Goal: Task Accomplishment & Management: Complete application form

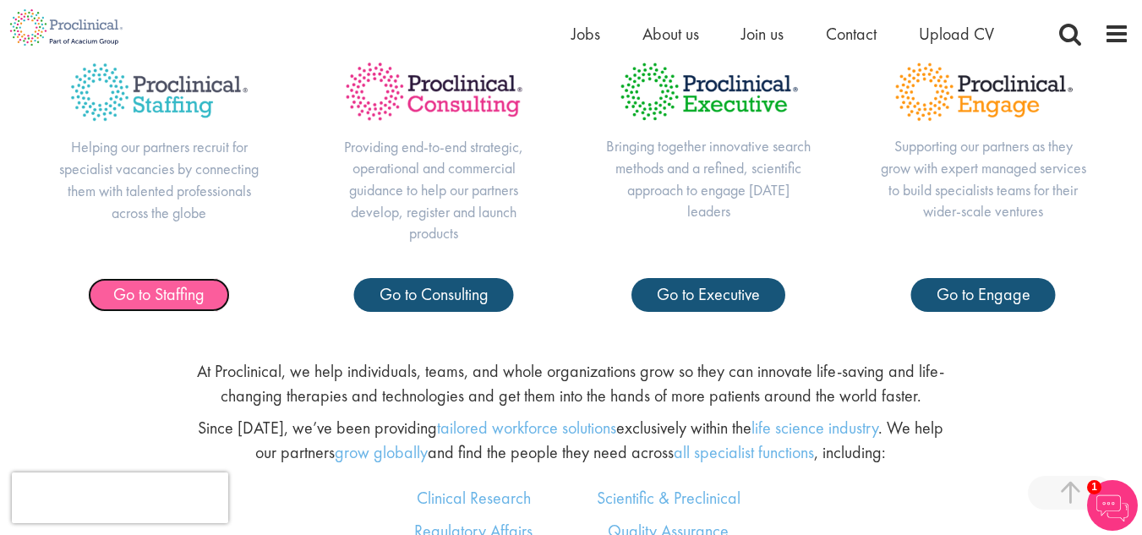
click at [156, 288] on span "Go to Staffing" at bounding box center [158, 294] width 91 height 22
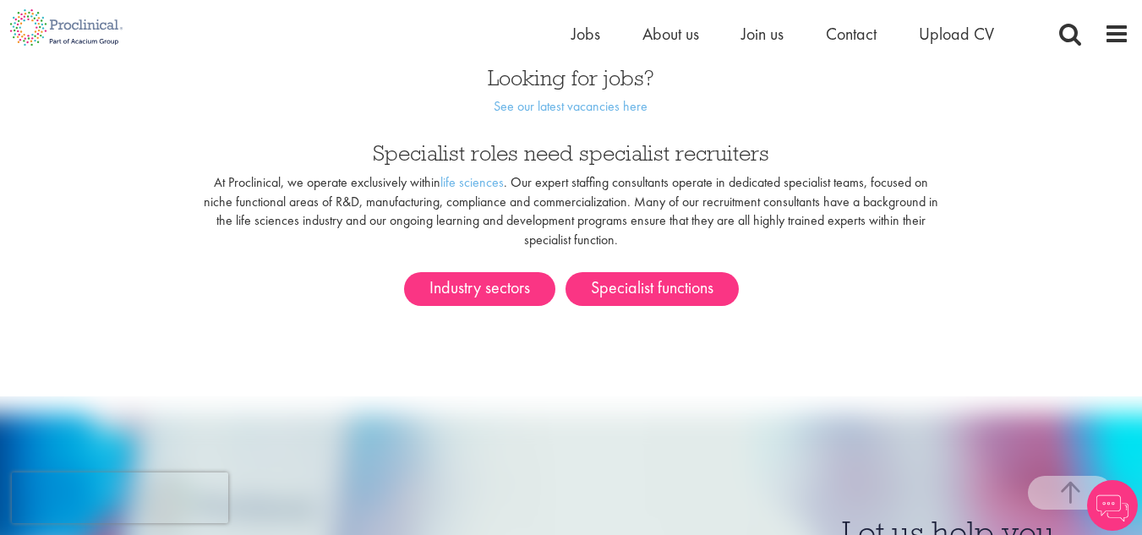
scroll to position [975, 0]
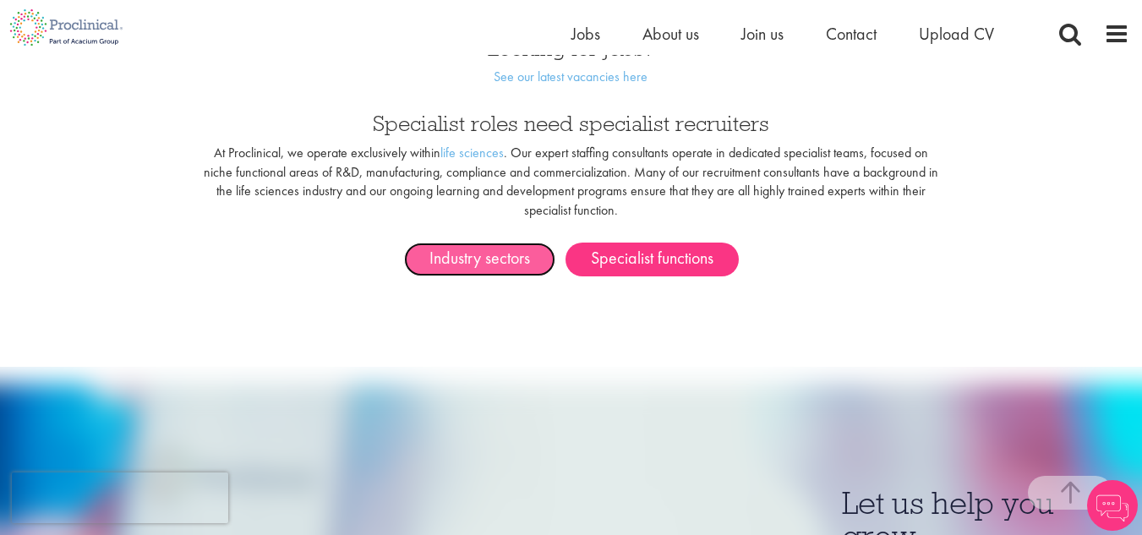
click at [474, 243] on link "Industry sectors" at bounding box center [479, 260] width 151 height 34
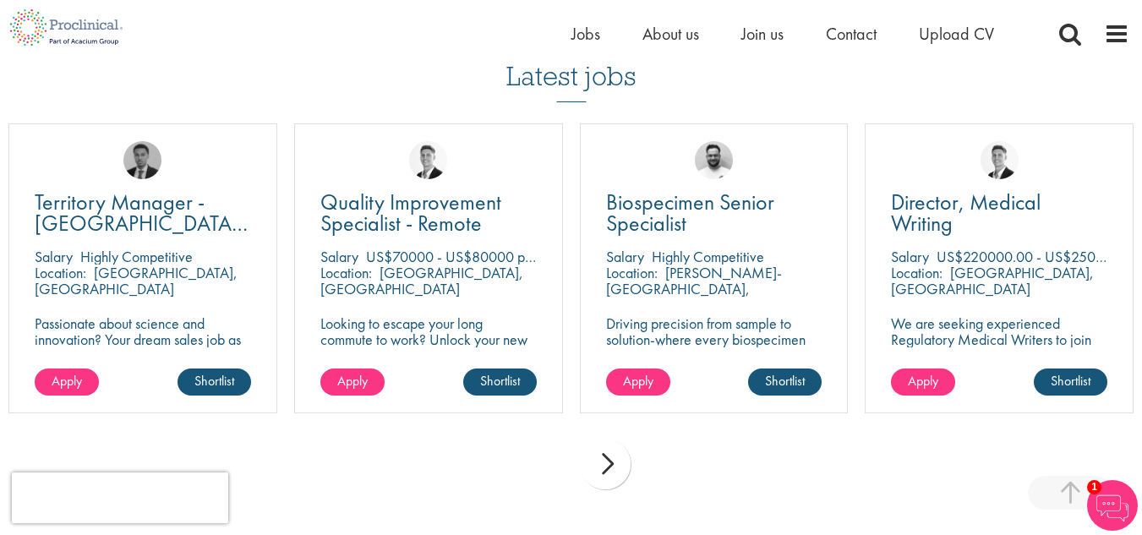
scroll to position [1256, 0]
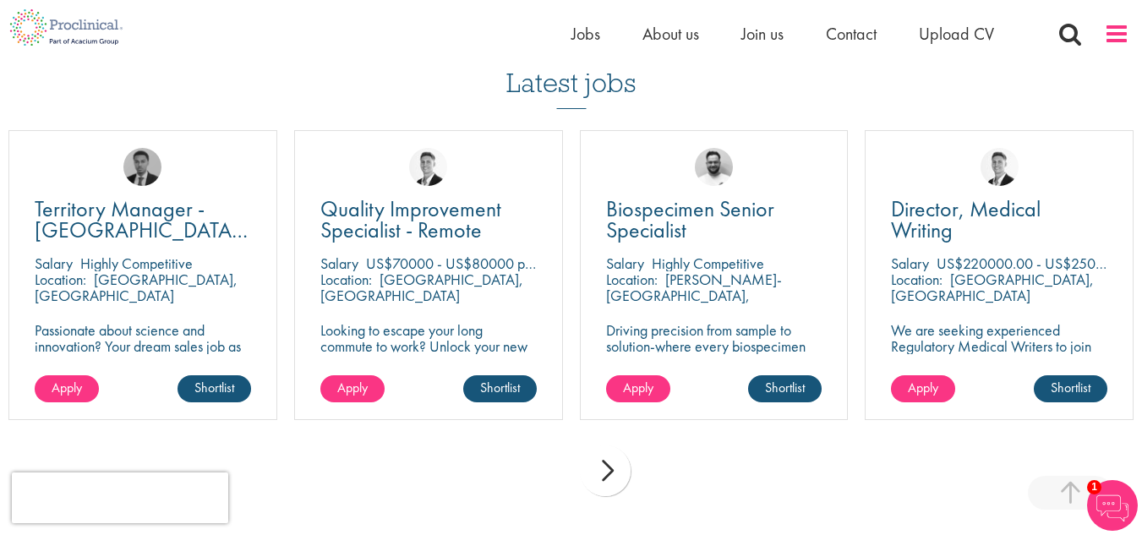
click at [1125, 37] on span at bounding box center [1116, 33] width 25 height 25
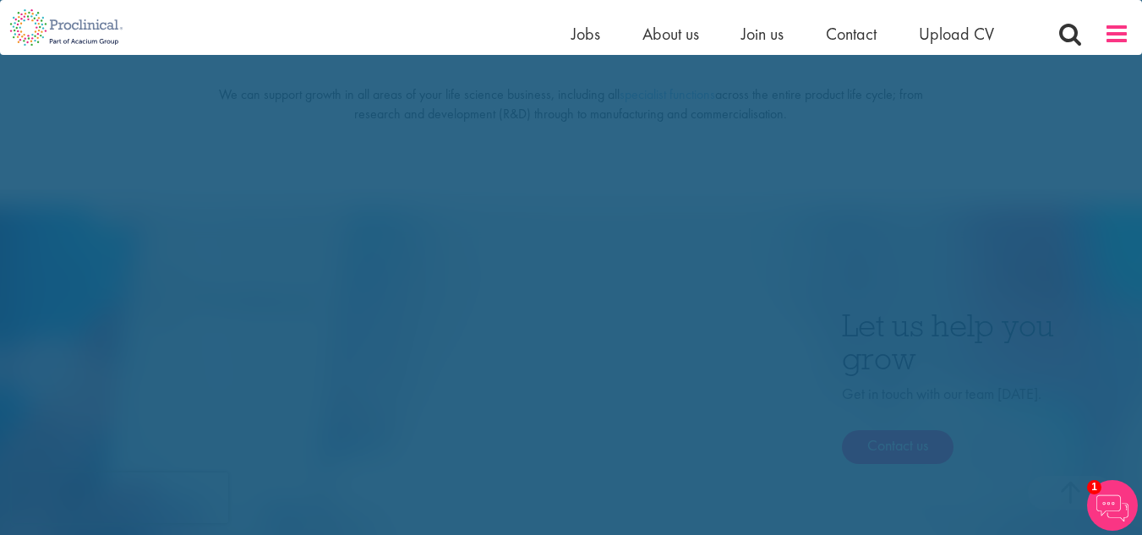
scroll to position [0, 0]
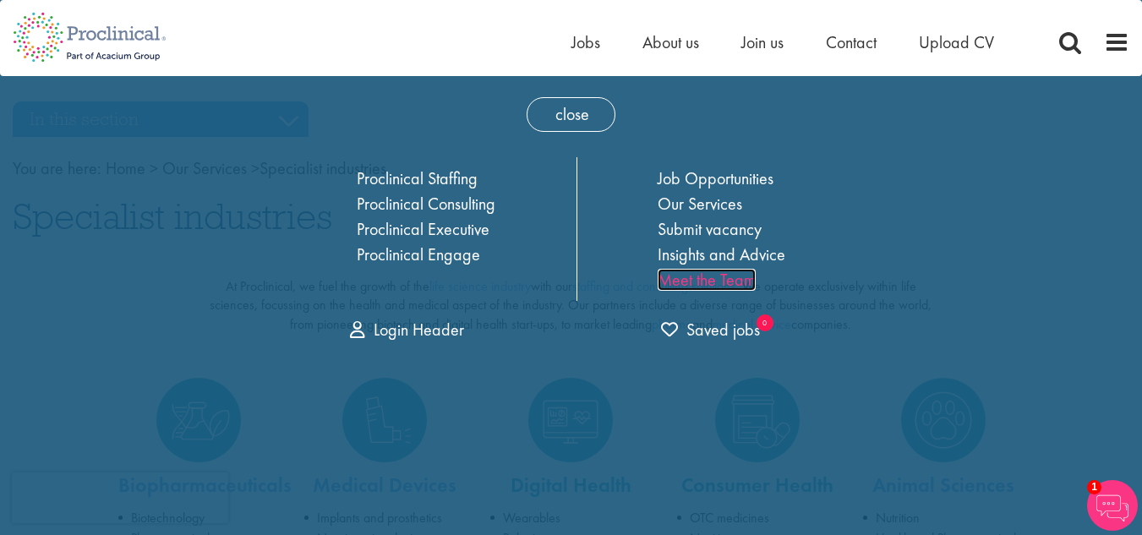
click at [709, 288] on link "Meet the Team" at bounding box center [707, 280] width 98 height 22
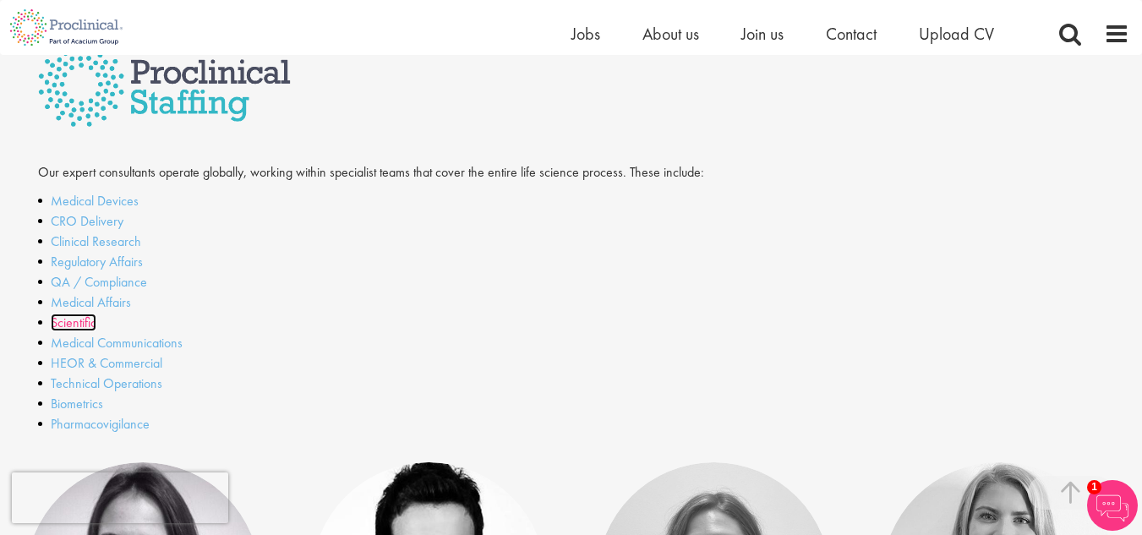
scroll to position [423, 0]
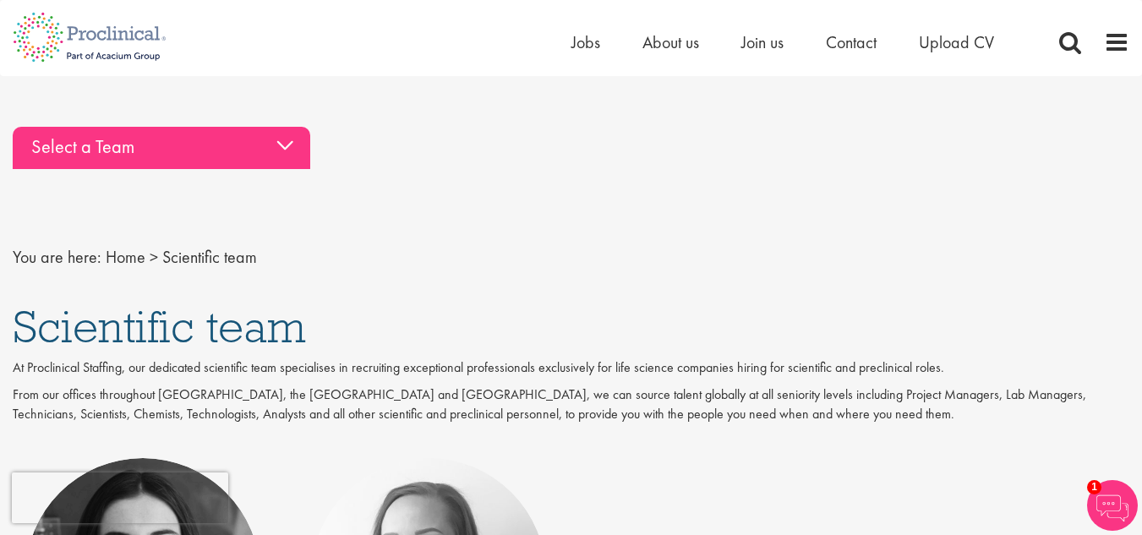
click at [266, 155] on div "Select a Team" at bounding box center [162, 148] width 298 height 42
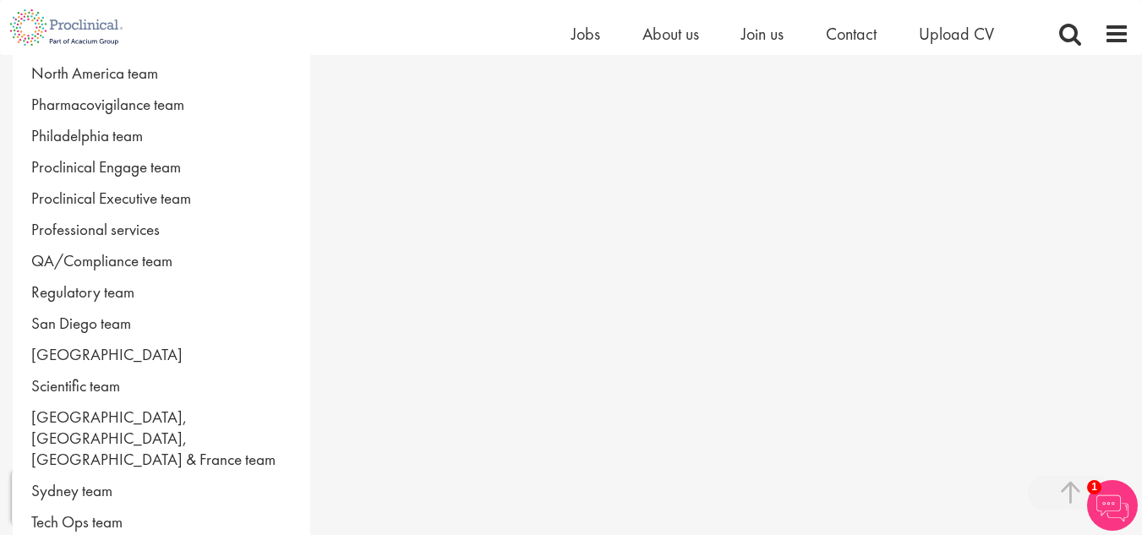
scroll to position [1059, 0]
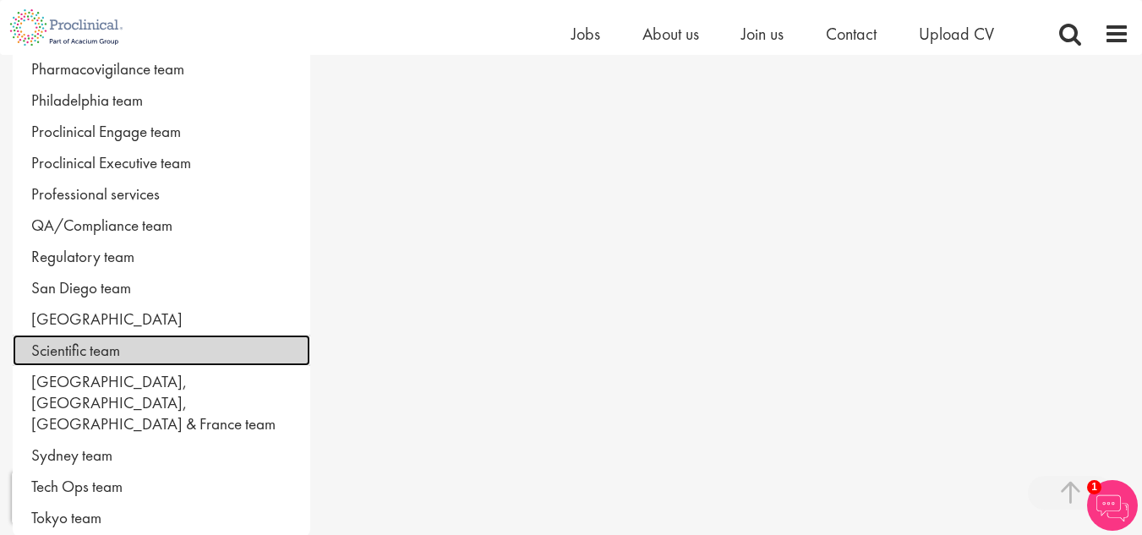
click at [101, 348] on link "Scientific team" at bounding box center [162, 350] width 298 height 31
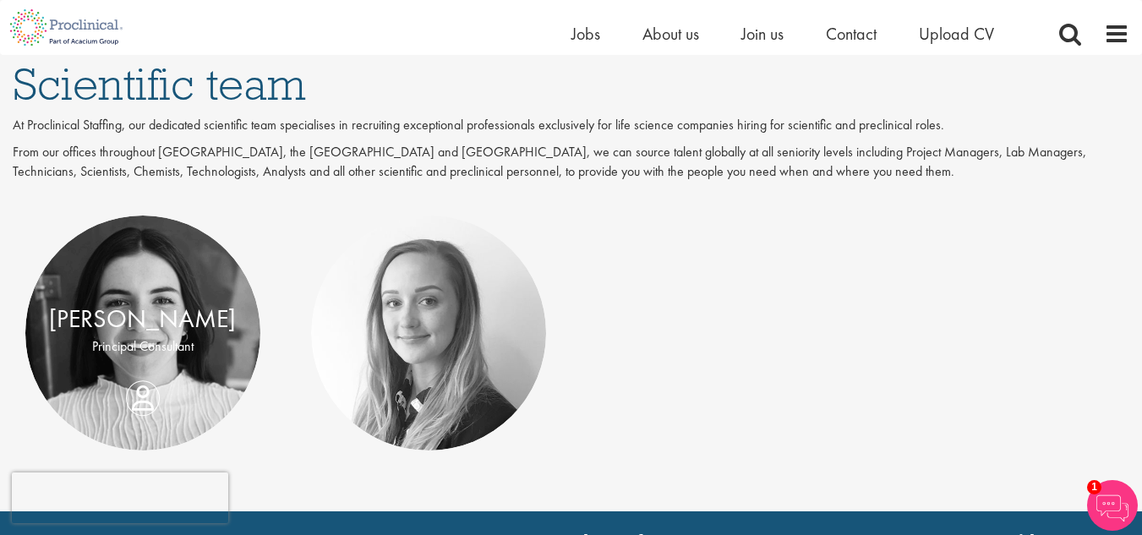
click at [133, 365] on div "Aisling O'Halloran Principal Consultant" at bounding box center [142, 333] width 235 height 64
click at [140, 365] on div "Aisling O'Halloran Principal Consultant" at bounding box center [142, 333] width 235 height 64
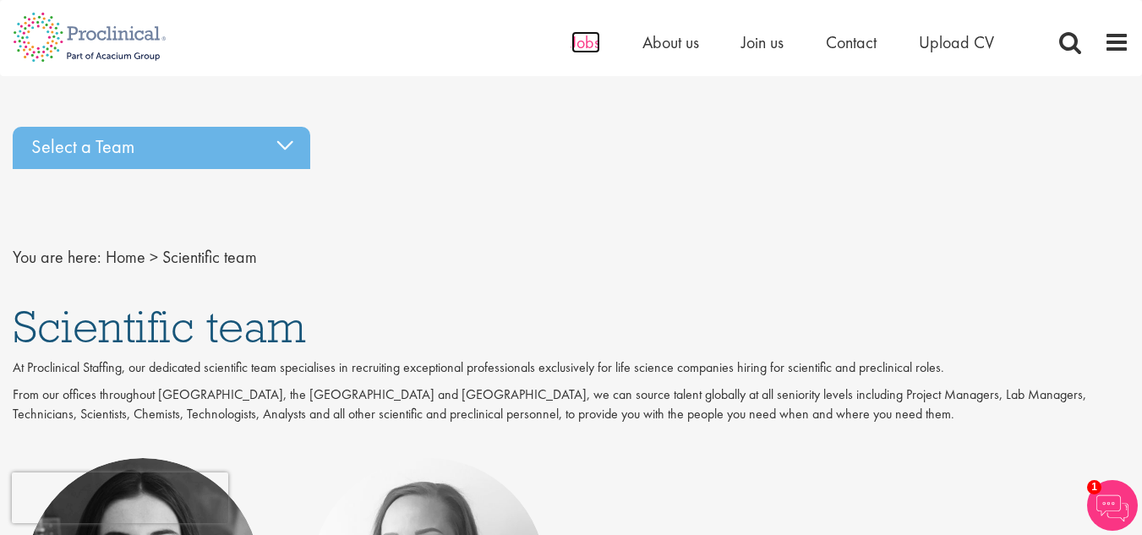
click at [582, 47] on span "Jobs" at bounding box center [586, 42] width 29 height 22
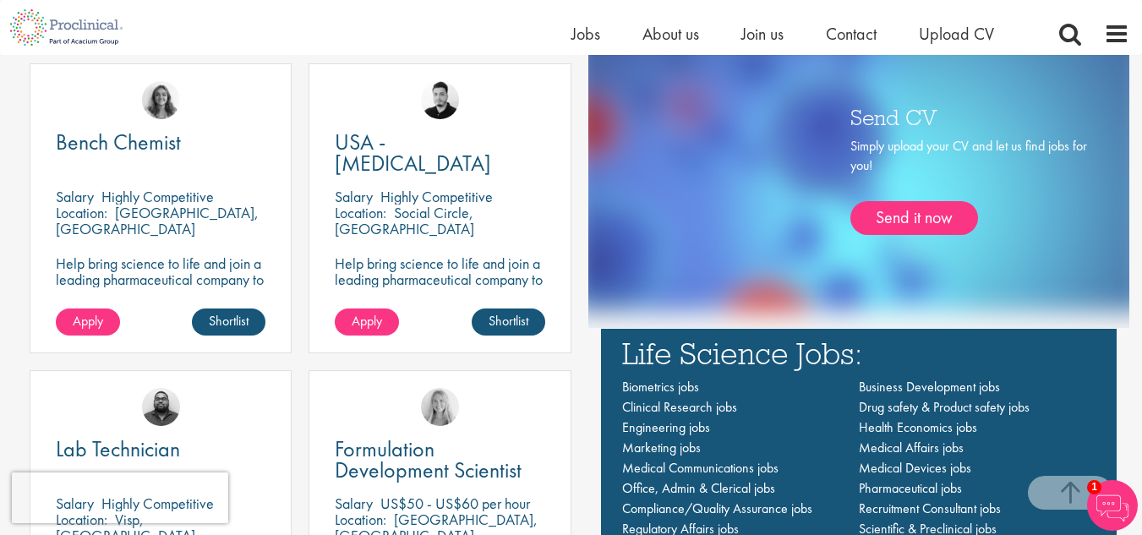
scroll to position [977, 0]
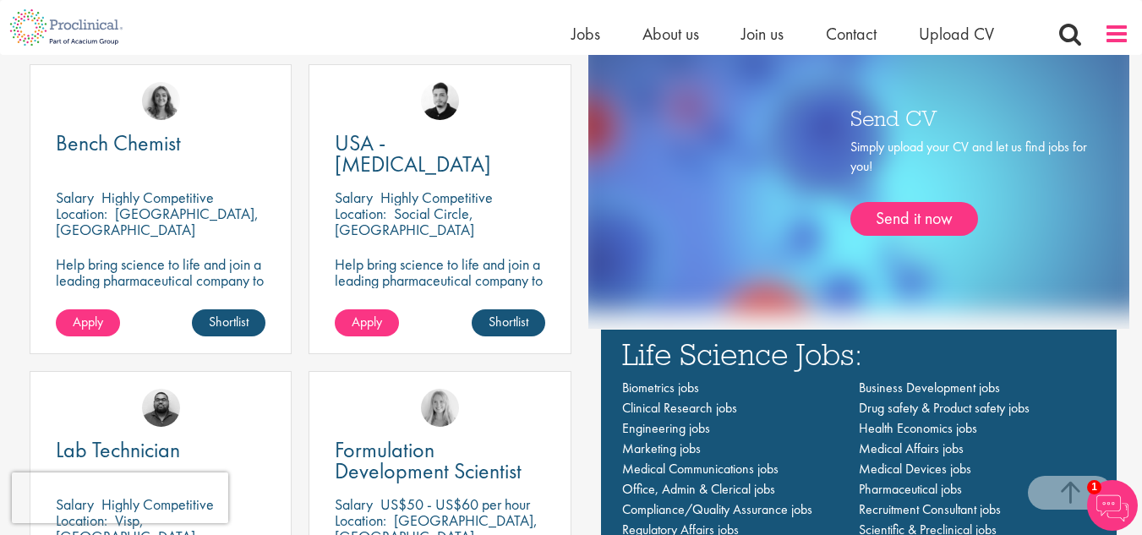
click at [1109, 36] on span at bounding box center [1116, 33] width 25 height 25
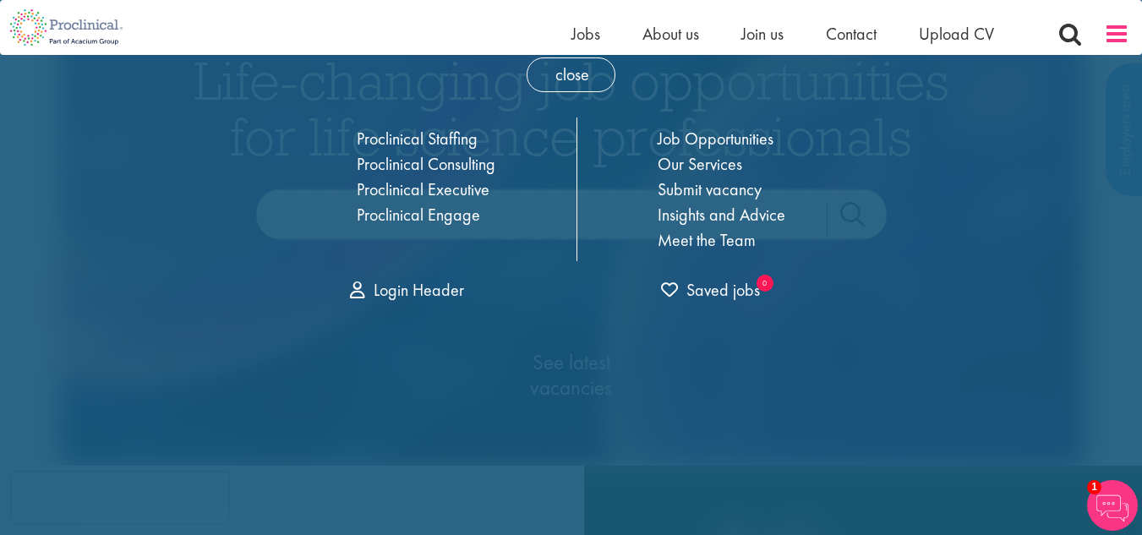
scroll to position [0, 0]
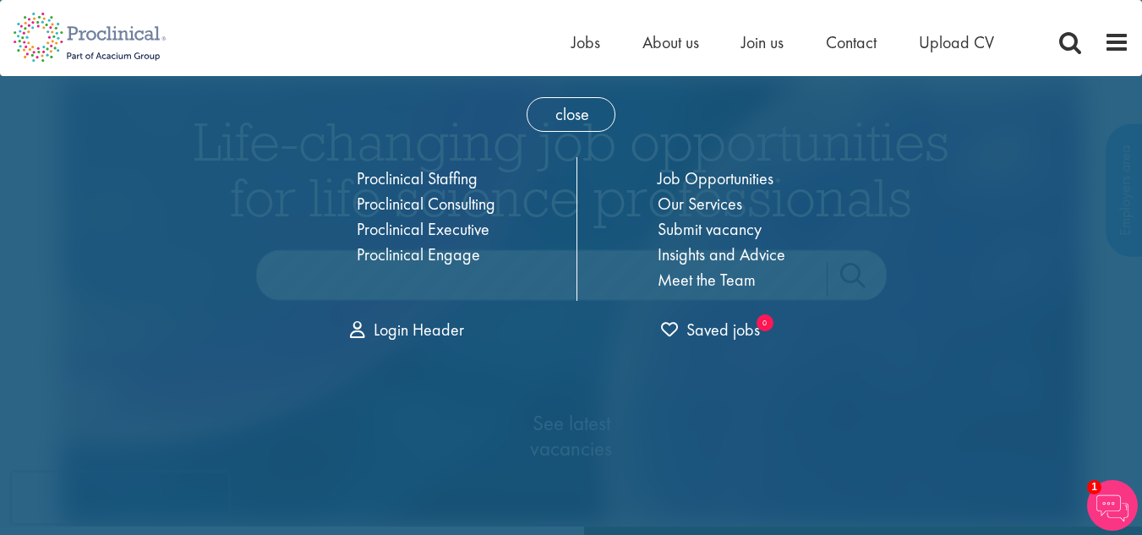
click at [753, 223] on link "Submit vacancy" at bounding box center [710, 229] width 104 height 22
